Goal: Information Seeking & Learning: Learn about a topic

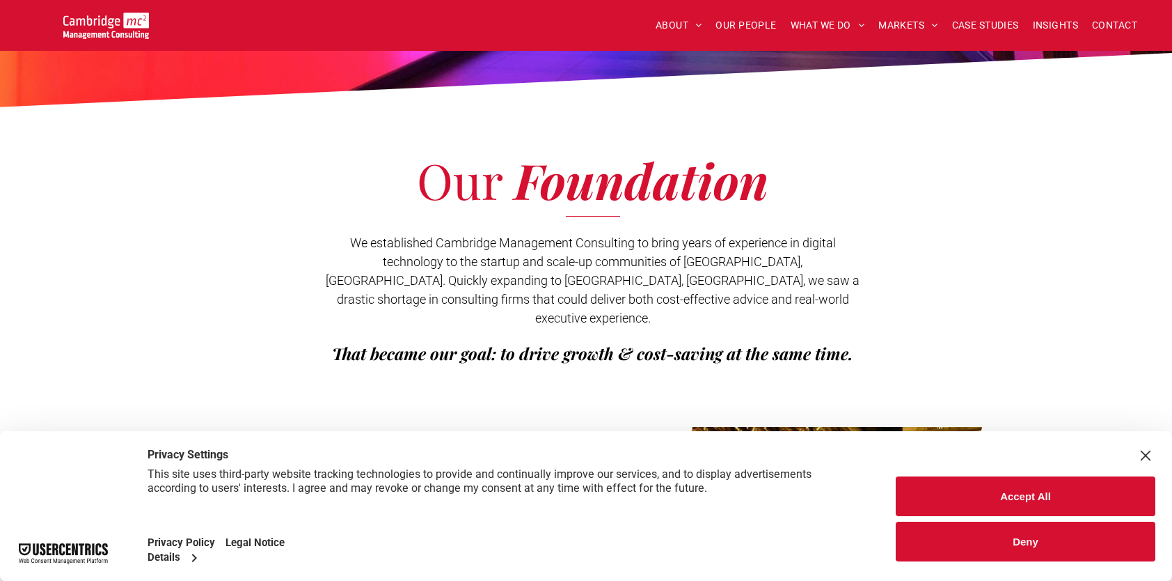
scroll to position [418, 0]
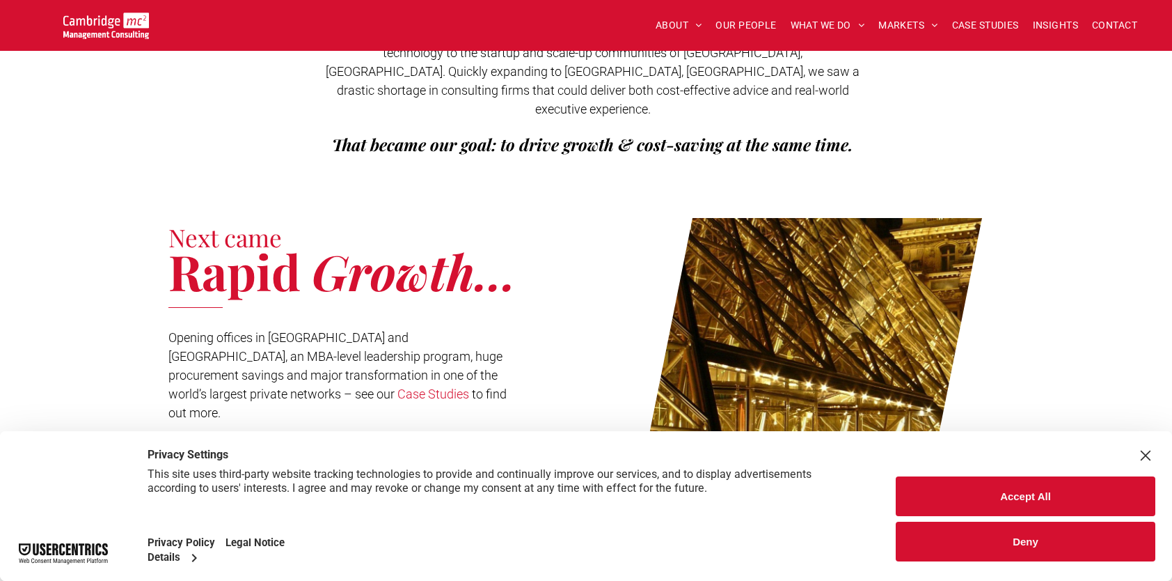
click at [1032, 497] on button "Accept All" at bounding box center [1026, 496] width 260 height 40
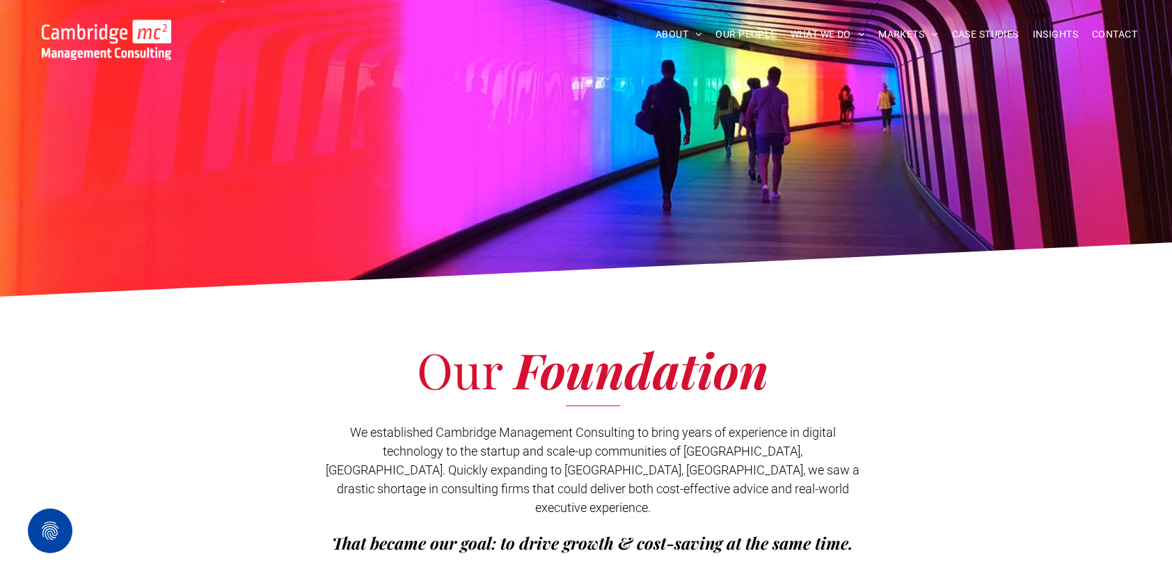
scroll to position [0, 0]
